Goal: Information Seeking & Learning: Learn about a topic

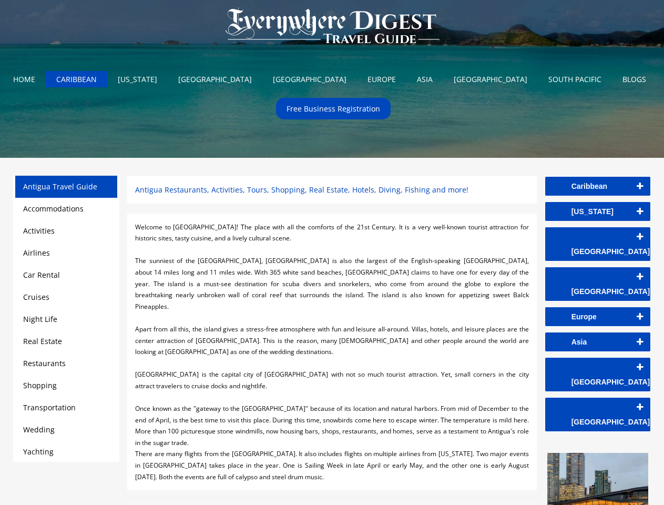
click at [332, 252] on div at bounding box center [331, 250] width 393 height 12
click at [332, 28] on img at bounding box center [332, 26] width 234 height 53
click at [598, 186] on link "Caribbean" at bounding box center [597, 186] width 105 height 19
click at [598, 211] on link "[US_STATE]" at bounding box center [597, 211] width 105 height 19
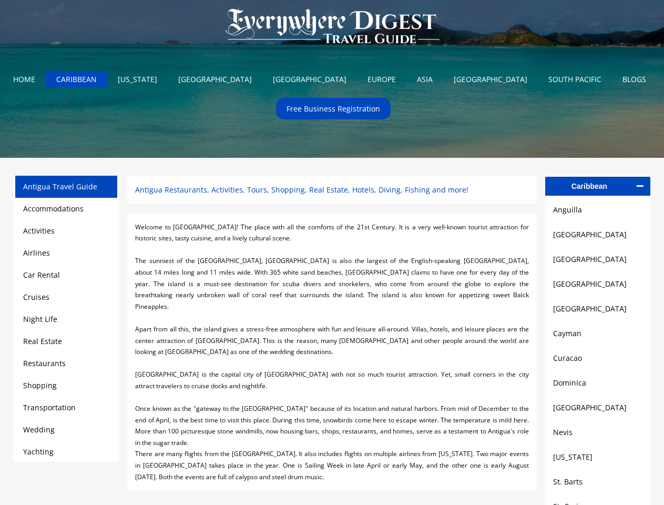
click at [598, 237] on link "[GEOGRAPHIC_DATA]" at bounding box center [597, 234] width 89 height 13
click at [598, 262] on link "[GEOGRAPHIC_DATA]" at bounding box center [597, 259] width 89 height 13
click at [598, 287] on link "[GEOGRAPHIC_DATA]" at bounding box center [597, 284] width 89 height 13
click at [598, 312] on link "[GEOGRAPHIC_DATA]" at bounding box center [597, 308] width 89 height 13
click at [598, 337] on link "Cayman" at bounding box center [597, 333] width 89 height 13
